Goal: Task Accomplishment & Management: Use online tool/utility

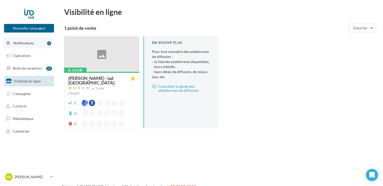
click at [22, 41] on span "Notifications" at bounding box center [23, 43] width 20 height 4
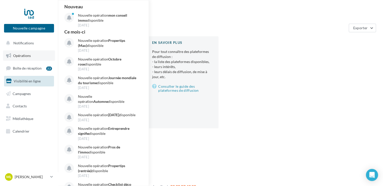
click at [23, 54] on span "Opérations" at bounding box center [22, 55] width 18 height 4
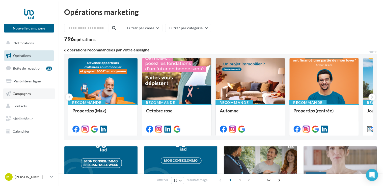
click at [24, 93] on span "Campagnes" at bounding box center [22, 93] width 18 height 4
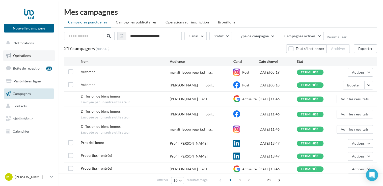
click at [20, 56] on span "Opérations" at bounding box center [22, 55] width 18 height 4
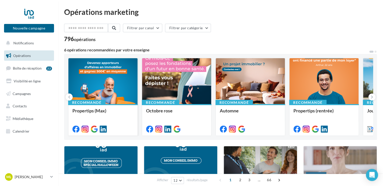
click at [111, 76] on div at bounding box center [102, 81] width 69 height 46
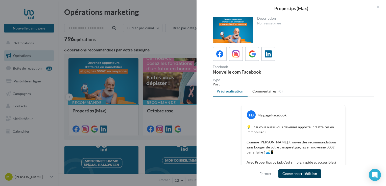
click at [301, 172] on button "Commencer l'édition" at bounding box center [299, 174] width 43 height 9
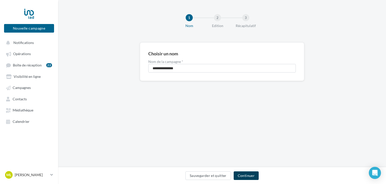
click at [244, 176] on button "Continuer" at bounding box center [245, 175] width 25 height 9
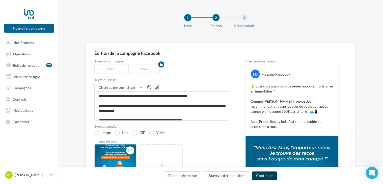
click at [264, 176] on button "Continuer" at bounding box center [264, 175] width 25 height 9
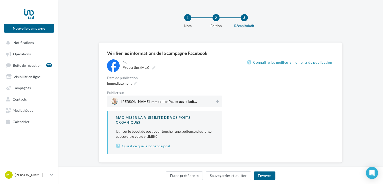
click at [215, 97] on div "Magali Lacourrège Immobilier Pau et agglo Iadfrance" at bounding box center [164, 101] width 115 height 12
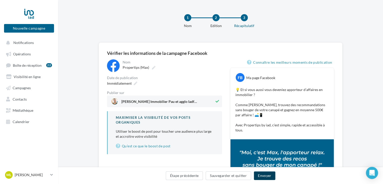
click at [265, 177] on button "Envoyer" at bounding box center [264, 175] width 21 height 9
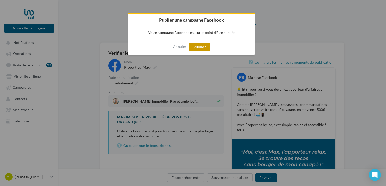
click at [199, 48] on button "Publier" at bounding box center [199, 47] width 21 height 9
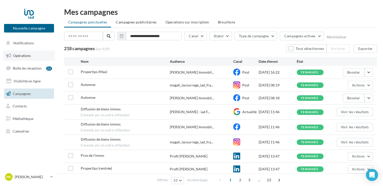
click at [29, 57] on span "Opérations" at bounding box center [22, 55] width 18 height 4
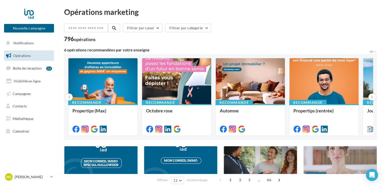
click at [102, 83] on div at bounding box center [102, 81] width 69 height 46
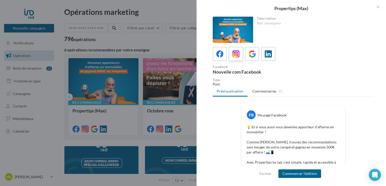
click at [234, 53] on icon at bounding box center [235, 53] width 7 height 7
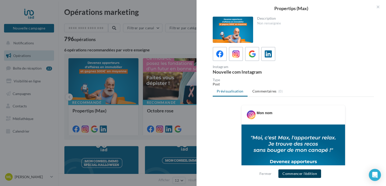
click at [297, 173] on button "Commencer l'édition" at bounding box center [299, 174] width 43 height 9
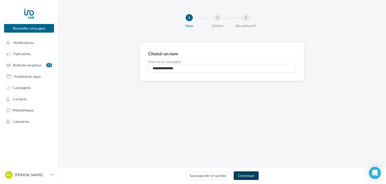
click at [243, 173] on button "Continuer" at bounding box center [245, 175] width 25 height 9
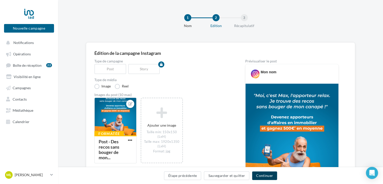
click at [263, 176] on button "Continuer" at bounding box center [264, 175] width 25 height 9
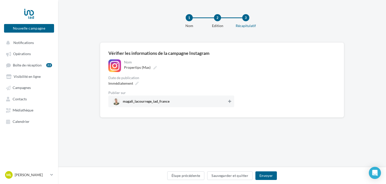
click at [228, 103] on button at bounding box center [229, 101] width 5 height 6
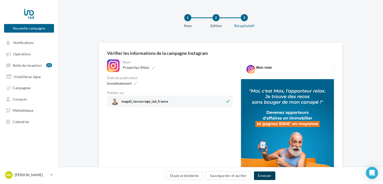
click at [268, 174] on button "Envoyer" at bounding box center [264, 175] width 21 height 9
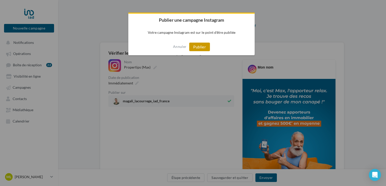
click at [197, 48] on button "Publier" at bounding box center [199, 47] width 21 height 9
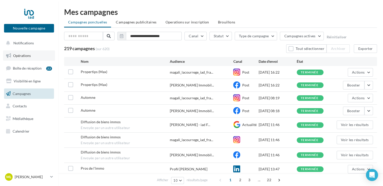
click at [23, 54] on span "Opérations" at bounding box center [22, 55] width 18 height 4
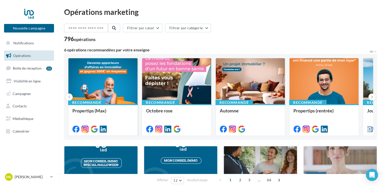
click at [96, 74] on div at bounding box center [102, 81] width 69 height 46
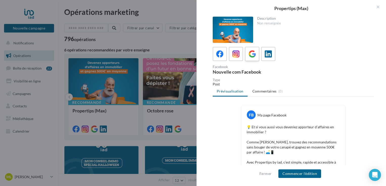
click at [252, 53] on icon at bounding box center [251, 53] width 7 height 7
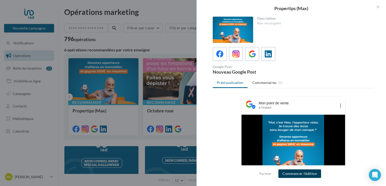
click at [301, 174] on button "Commencer l'édition" at bounding box center [299, 174] width 43 height 9
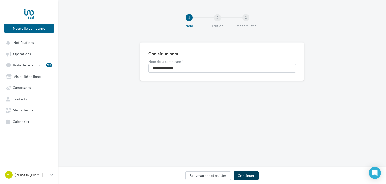
click at [247, 174] on button "Continuer" at bounding box center [245, 175] width 25 height 9
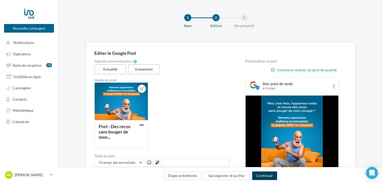
click at [260, 178] on button "Continuer" at bounding box center [264, 175] width 25 height 9
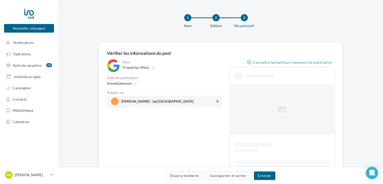
click at [216, 102] on icon at bounding box center [217, 101] width 3 height 4
click at [265, 173] on button "Envoyer" at bounding box center [264, 175] width 21 height 9
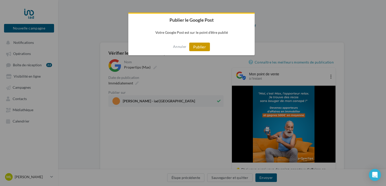
click at [198, 46] on button "Publier" at bounding box center [199, 47] width 21 height 9
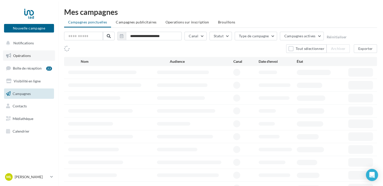
click at [21, 54] on span "Opérations" at bounding box center [22, 55] width 18 height 4
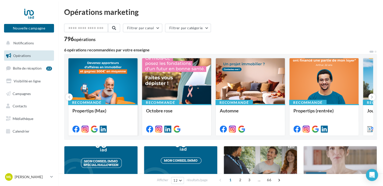
click at [115, 89] on div at bounding box center [102, 81] width 69 height 46
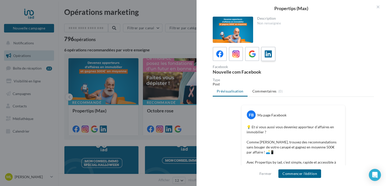
click at [269, 52] on icon at bounding box center [267, 53] width 7 height 7
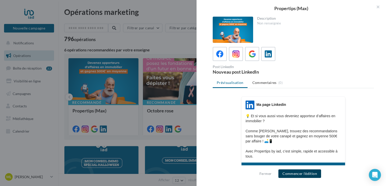
click at [297, 172] on button "Commencer l'édition" at bounding box center [299, 174] width 43 height 9
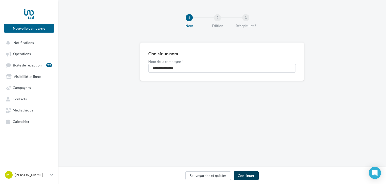
click at [247, 178] on button "Continuer" at bounding box center [245, 175] width 25 height 9
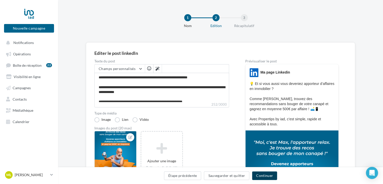
click at [263, 176] on button "Continuer" at bounding box center [264, 175] width 25 height 9
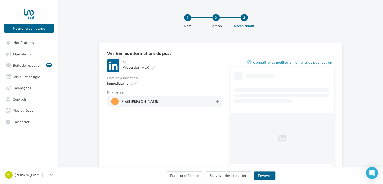
click at [218, 101] on icon at bounding box center [217, 101] width 3 height 4
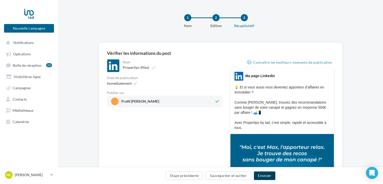
click at [264, 174] on button "Envoyer" at bounding box center [264, 175] width 21 height 9
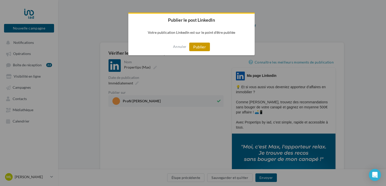
click at [197, 45] on button "Publier" at bounding box center [199, 47] width 21 height 9
